Goal: Use online tool/utility: Use online tool/utility

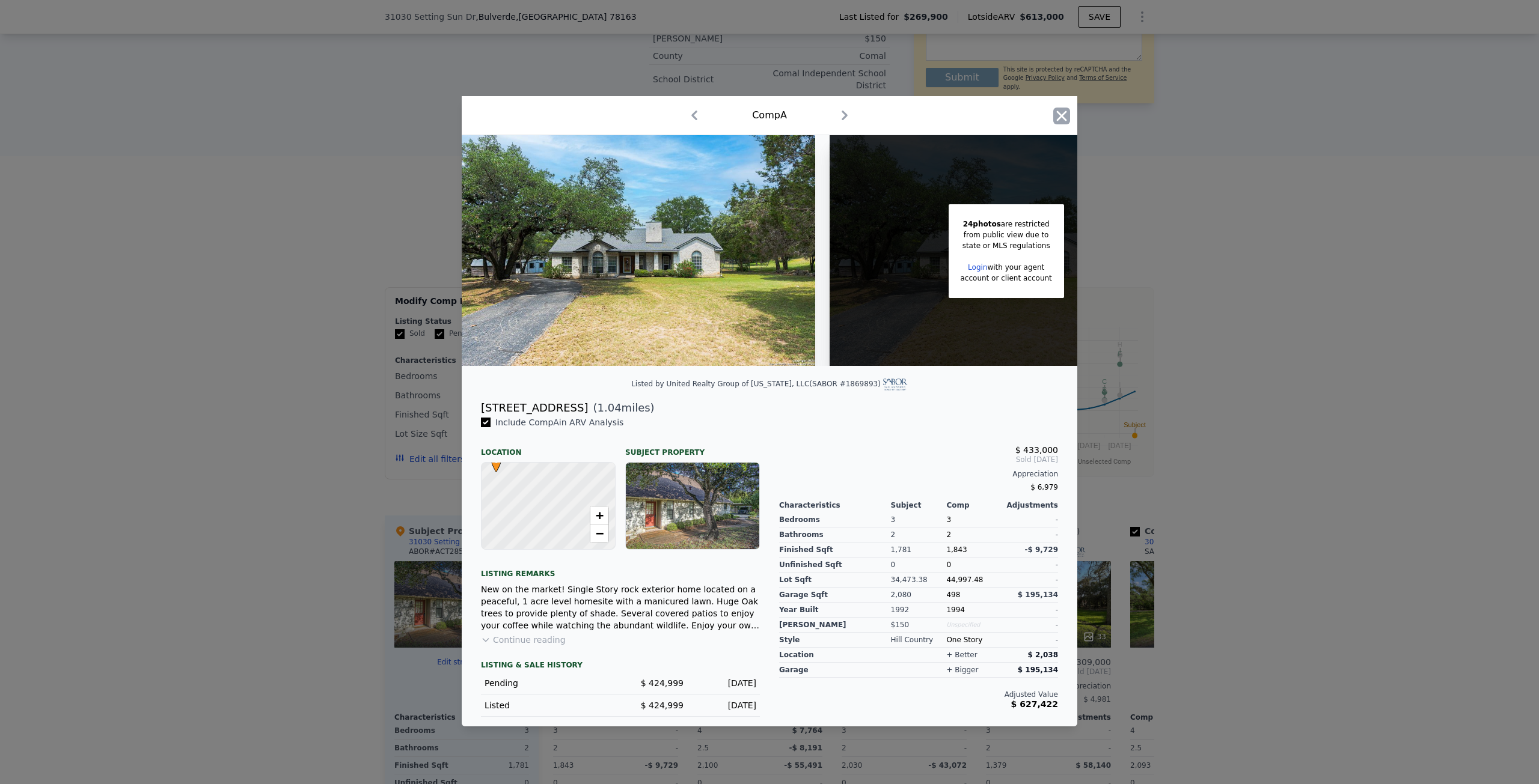
click at [1068, 108] on icon "button" at bounding box center [1062, 116] width 17 height 17
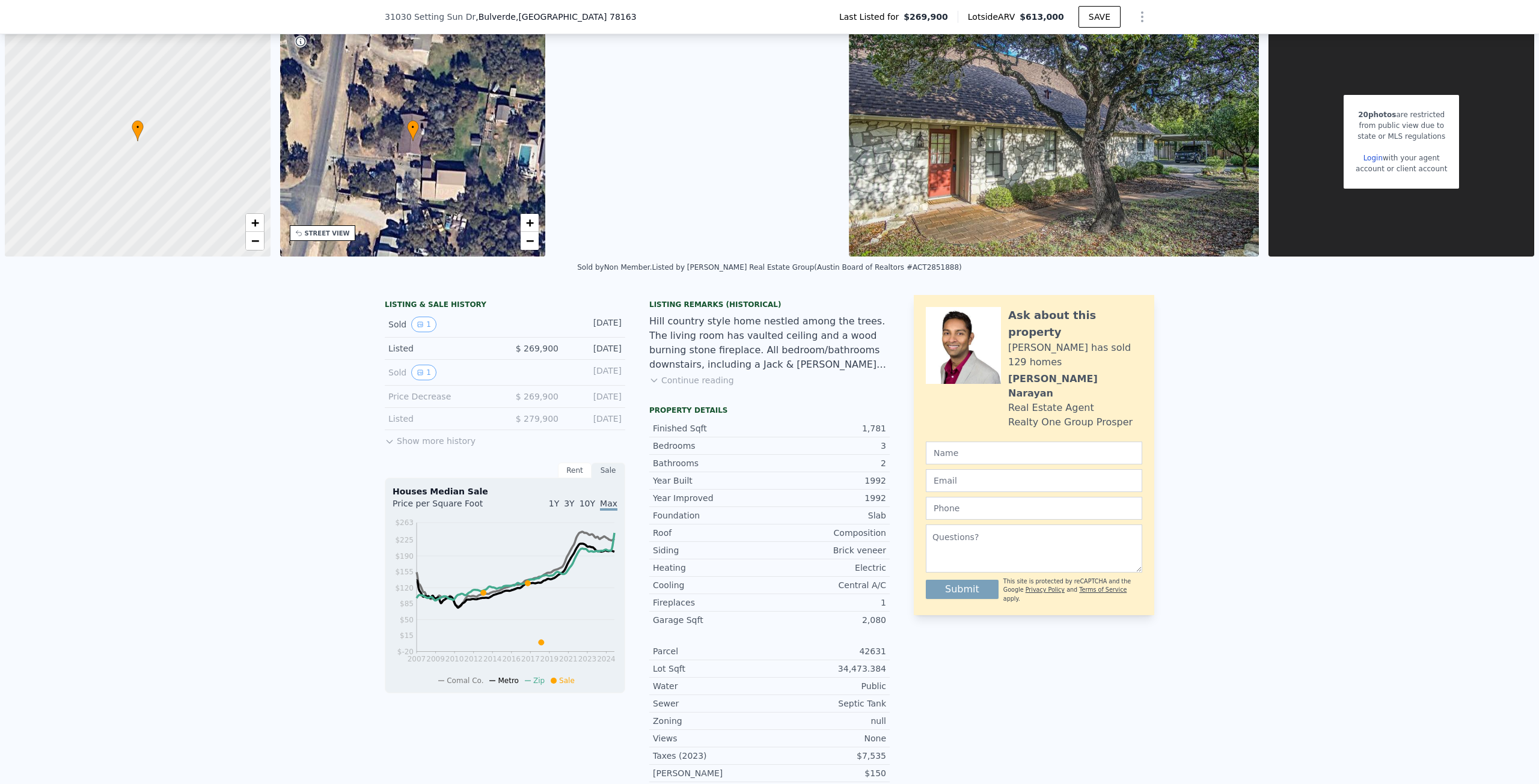
type input "$ 596,000"
type input "4"
type input "$ 286,020"
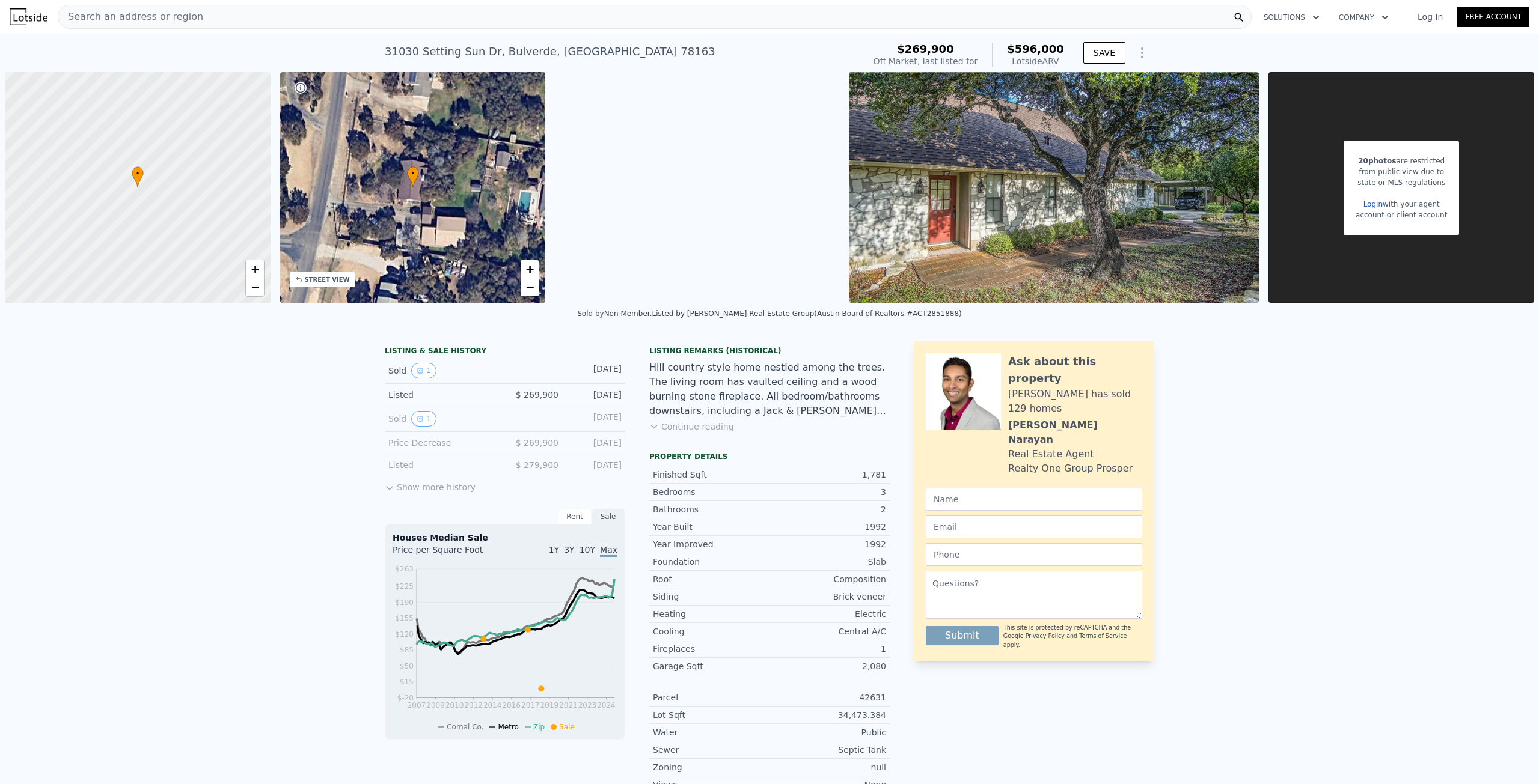
click at [166, 16] on span "Search an address or region" at bounding box center [131, 16] width 145 height 14
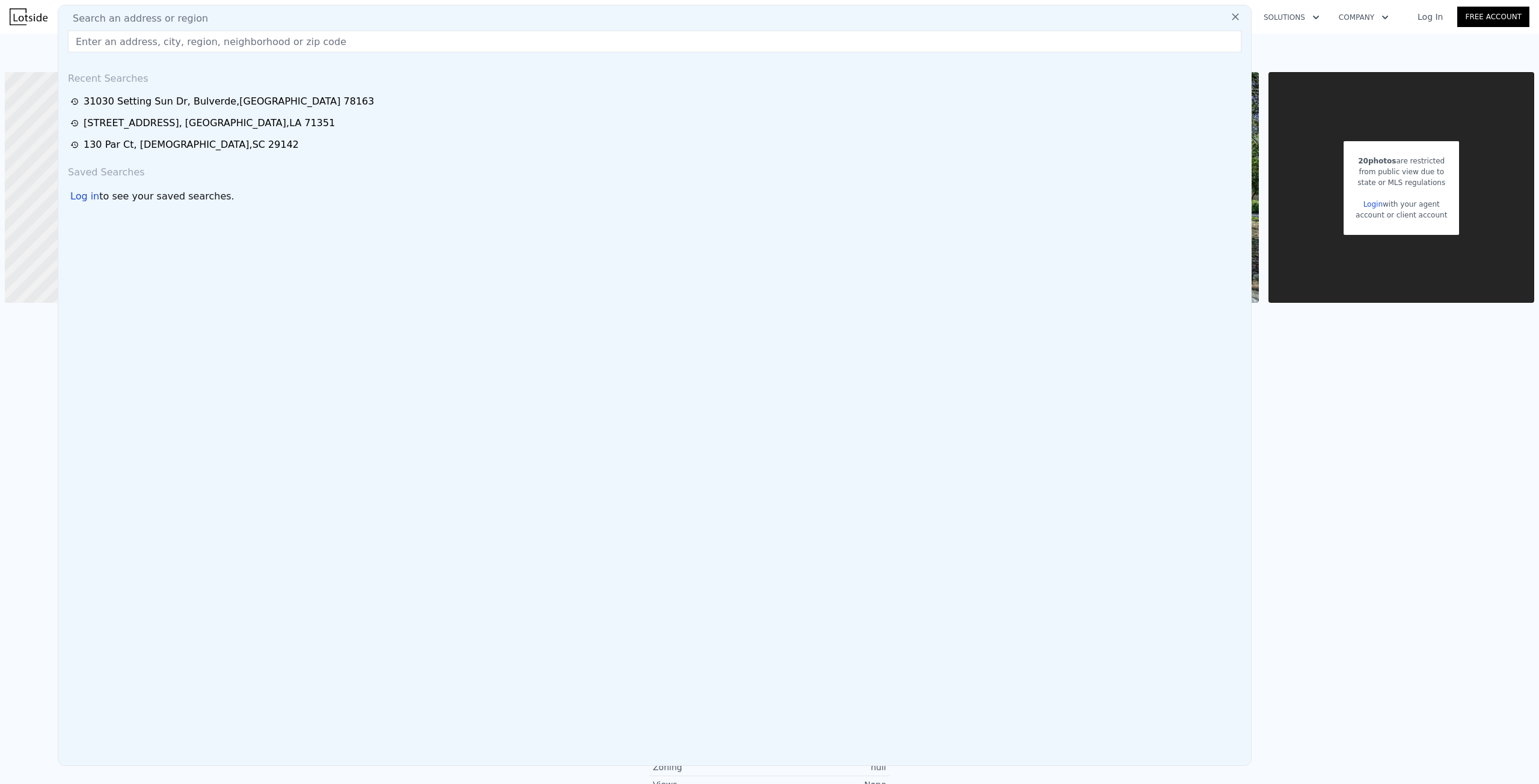
drag, startPoint x: 166, startPoint y: 16, endPoint x: 141, endPoint y: 40, distance: 34.7
paste input "[STREET_ADDRESS][DATE]"
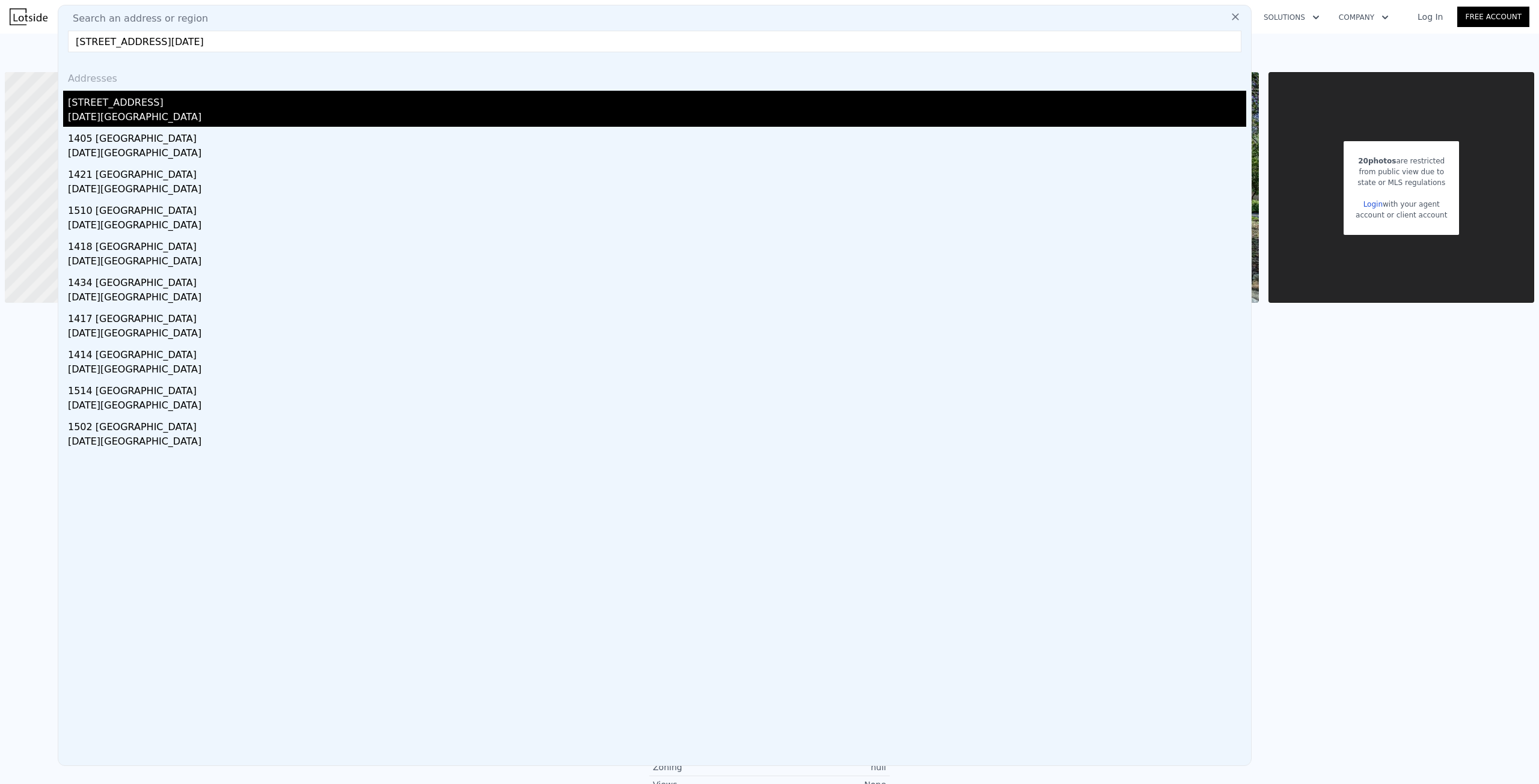
type input "[STREET_ADDRESS][DATE]"
click at [306, 103] on div "[STREET_ADDRESS]" at bounding box center [657, 100] width 1178 height 19
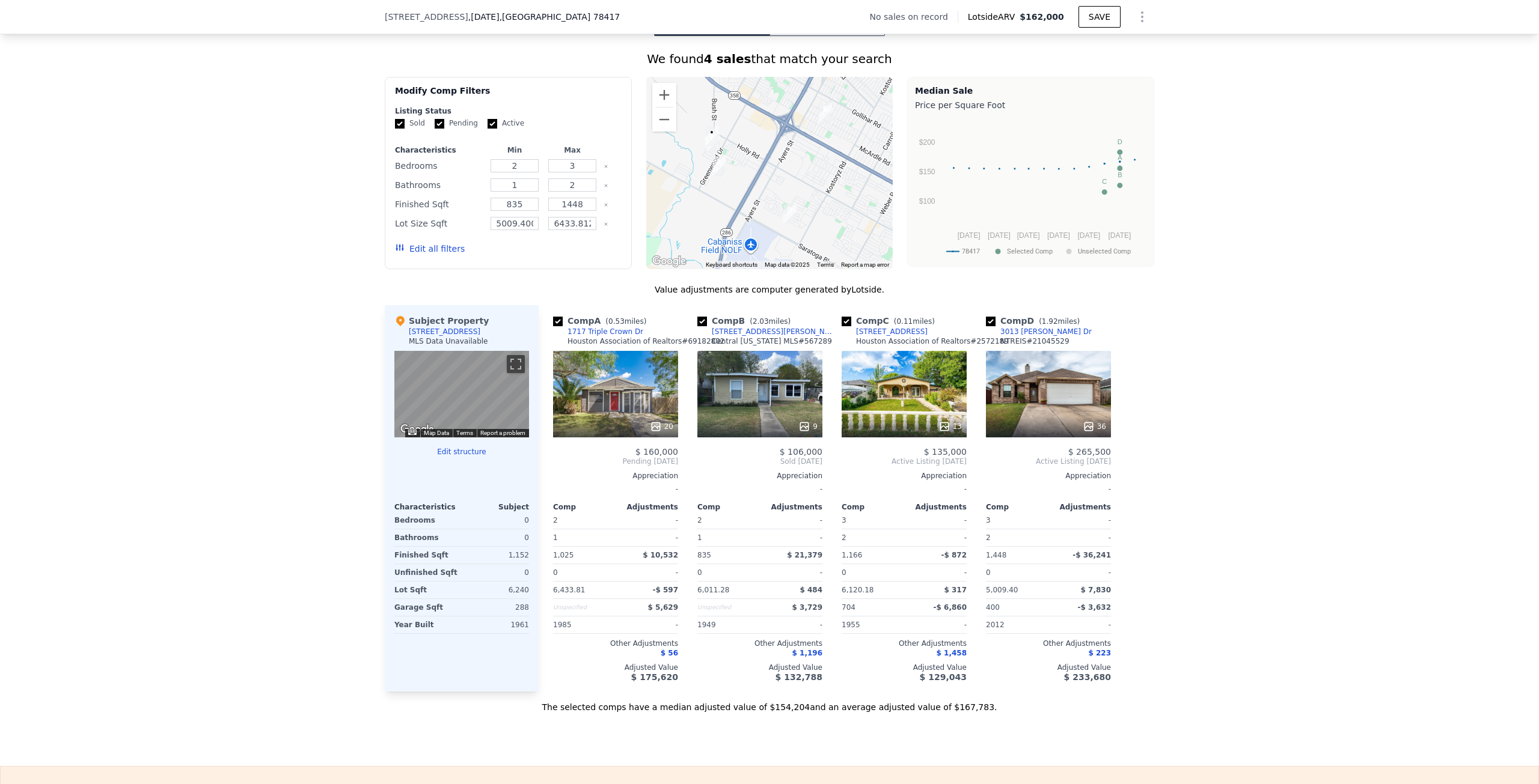
scroll to position [961, 0]
